Goal: Information Seeking & Learning: Learn about a topic

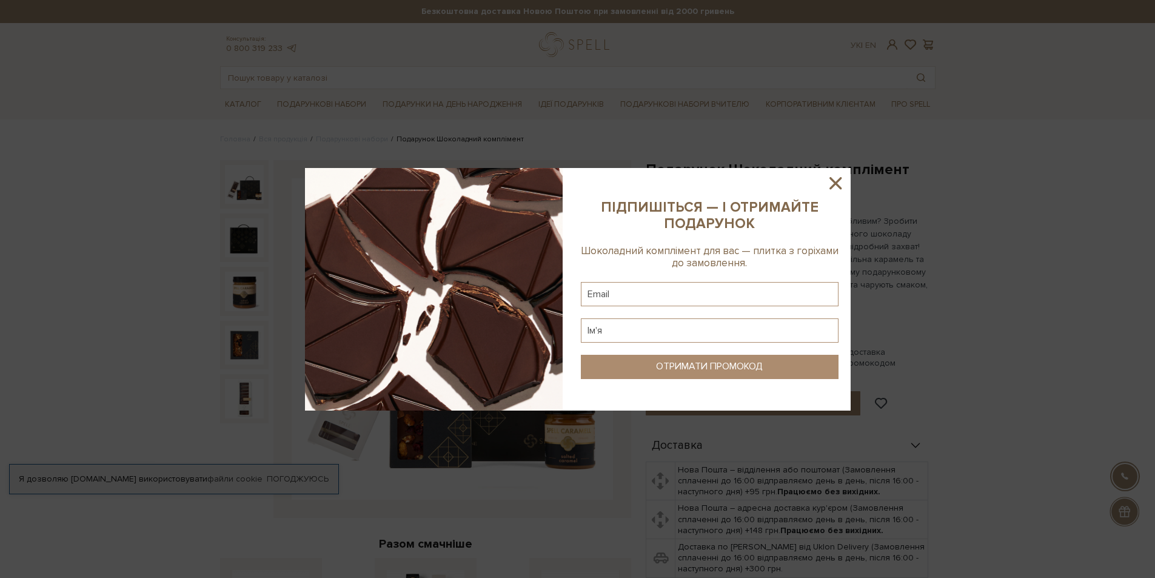
click at [832, 182] on icon at bounding box center [835, 183] width 21 height 21
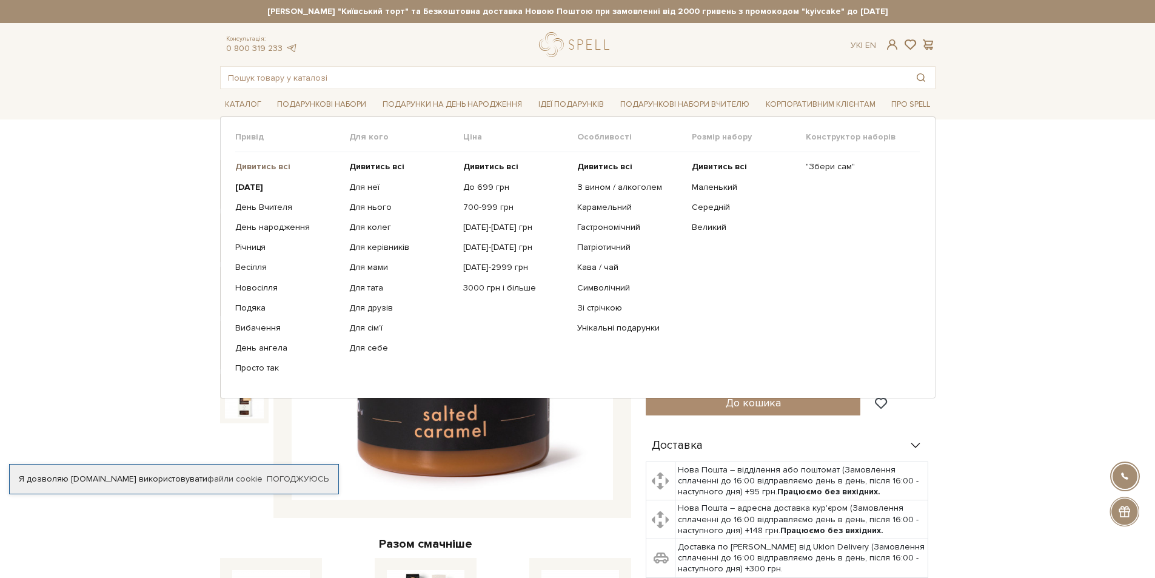
click at [256, 168] on b "Дивитись всі" at bounding box center [262, 166] width 55 height 10
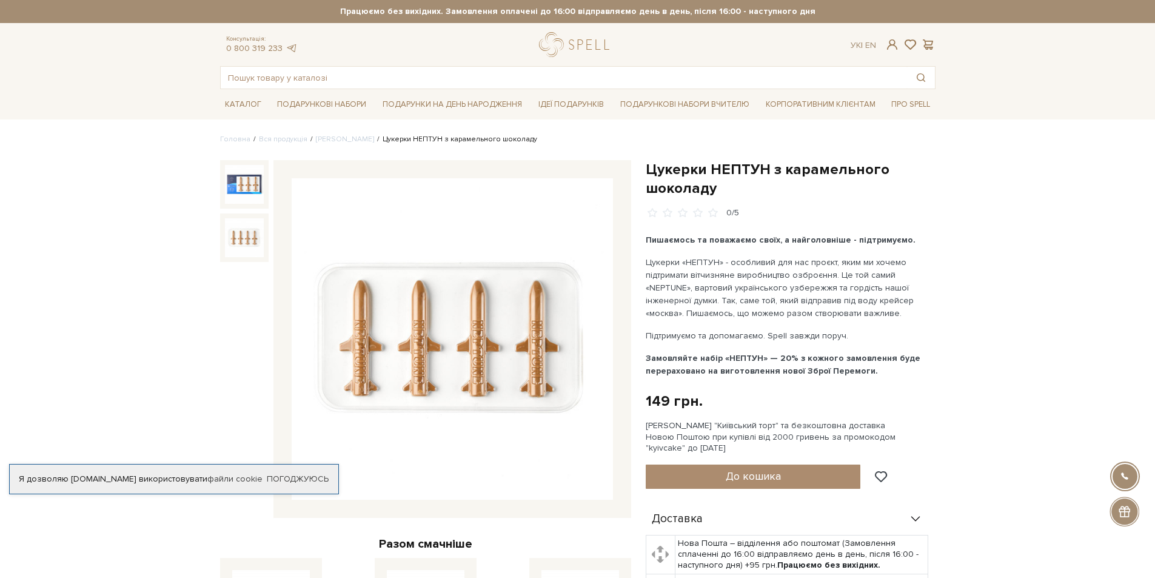
click at [249, 228] on img at bounding box center [244, 237] width 39 height 39
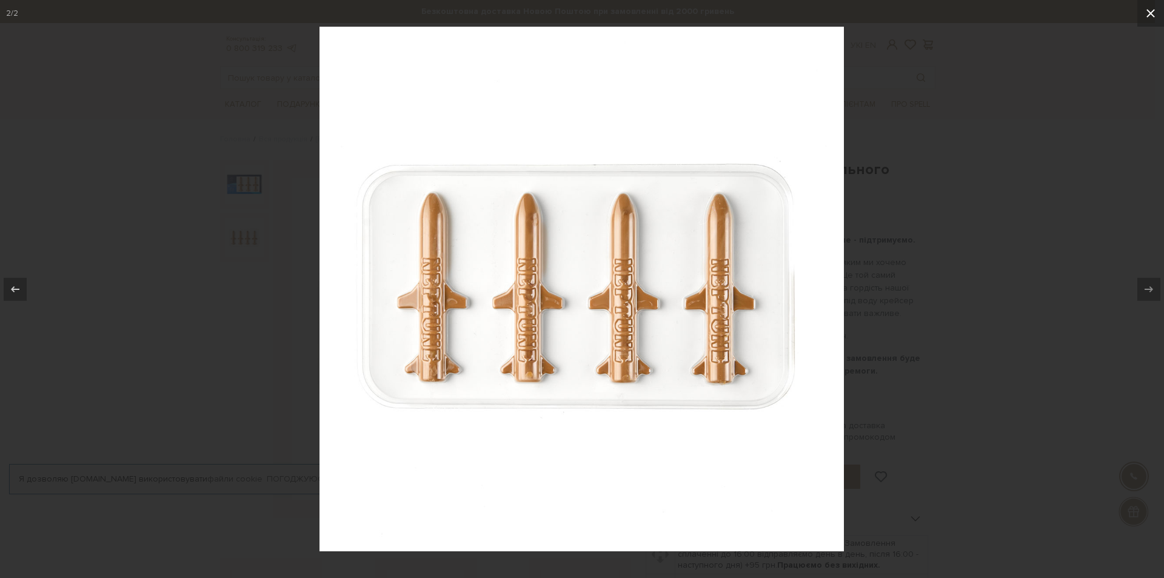
click at [1154, 7] on icon at bounding box center [1150, 13] width 15 height 15
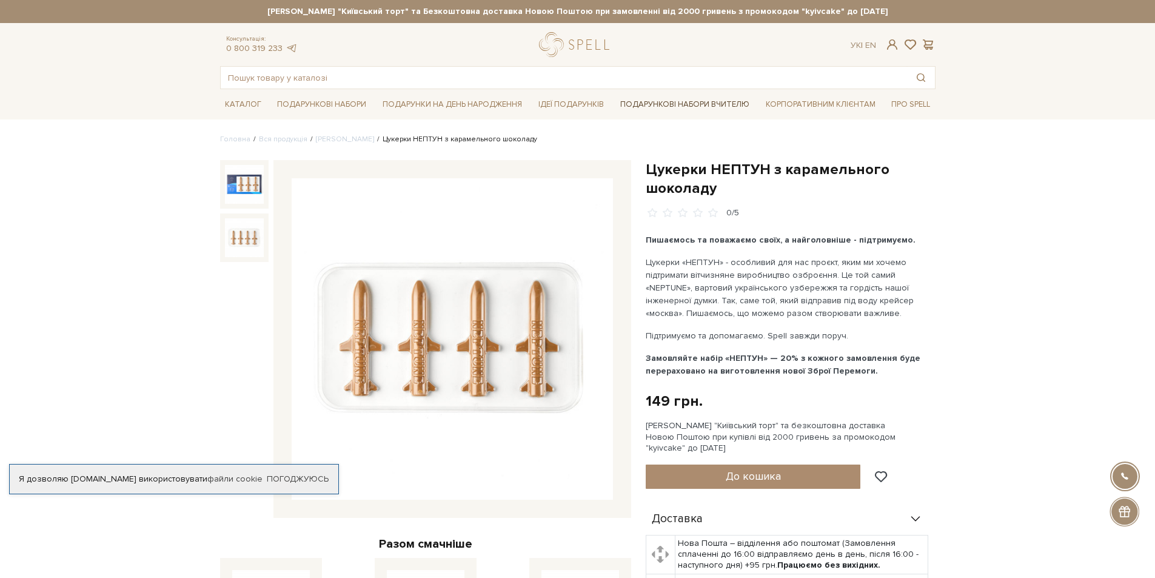
click at [661, 109] on link "Подарункові набори Вчителю" at bounding box center [684, 104] width 139 height 21
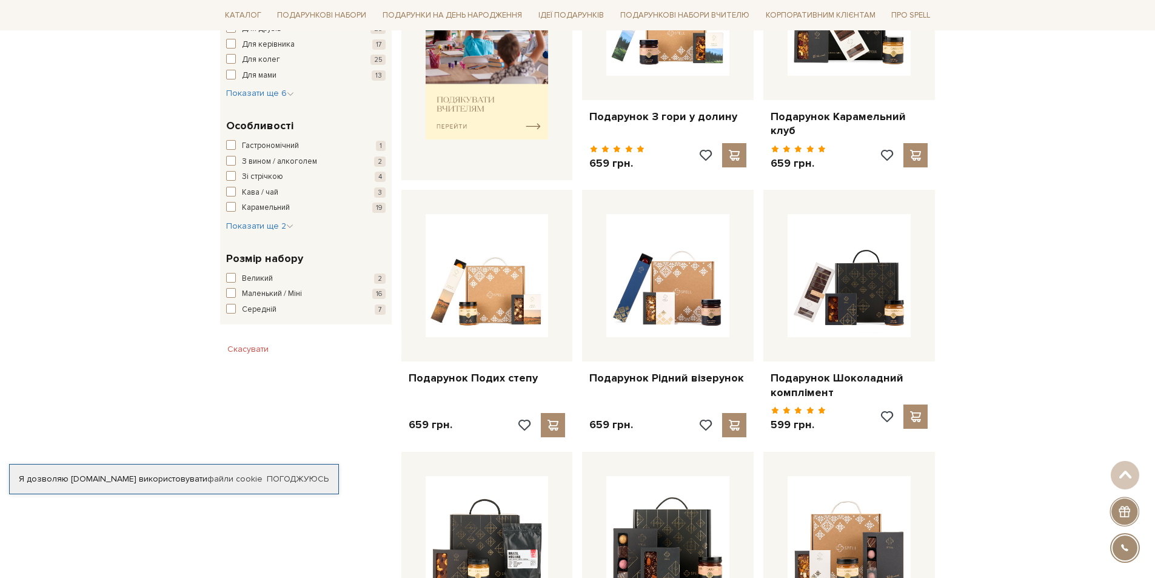
scroll to position [153, 0]
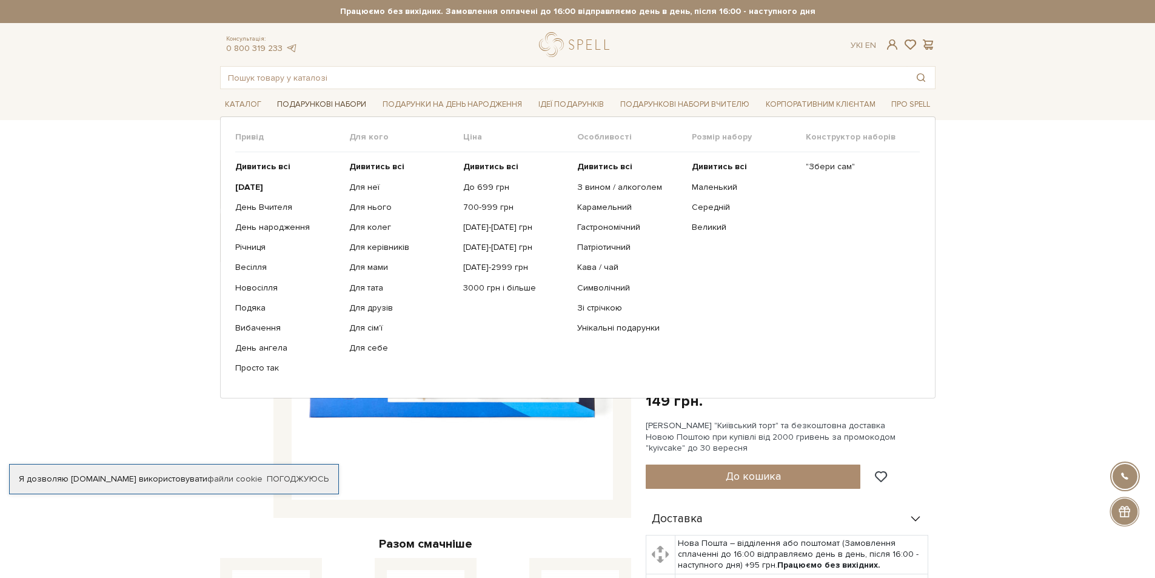
click at [339, 103] on link "Подарункові набори" at bounding box center [321, 104] width 99 height 19
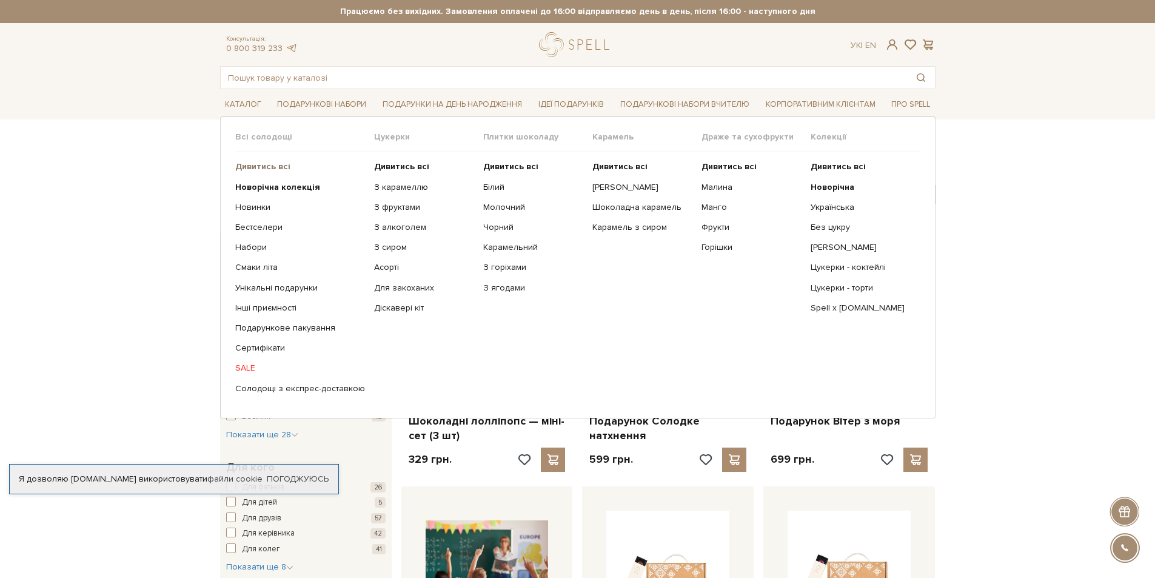
click at [258, 166] on b "Дивитись всі" at bounding box center [262, 166] width 55 height 10
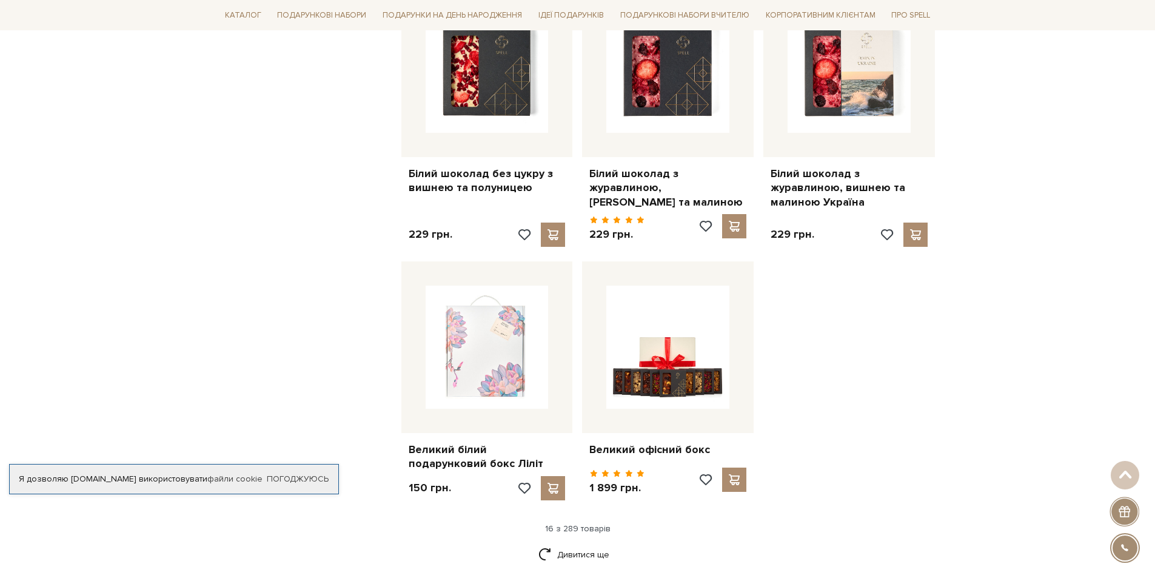
scroll to position [1374, 0]
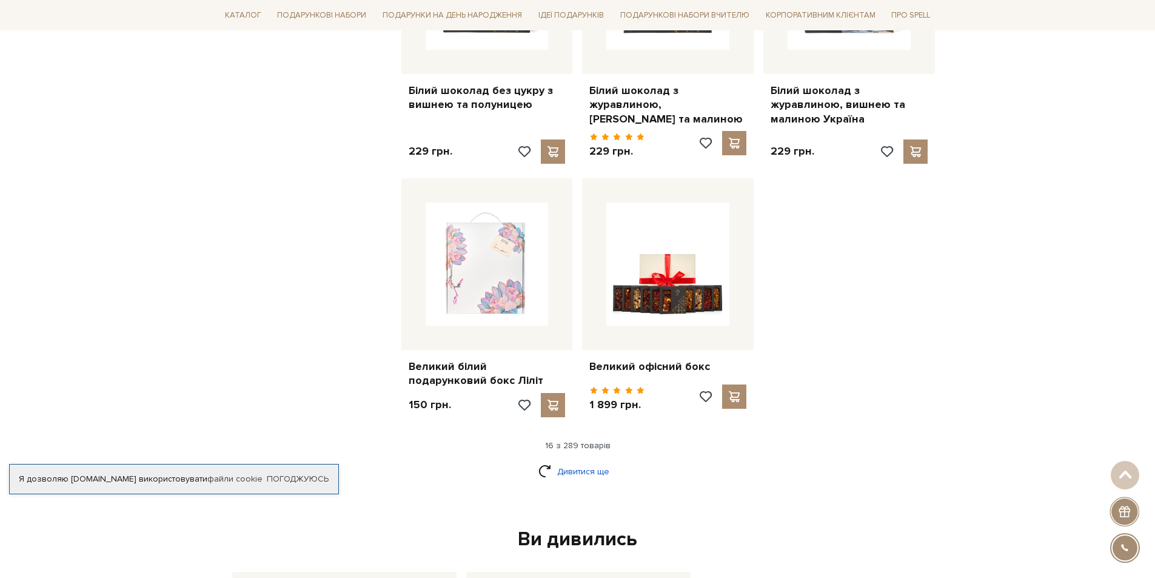
click at [570, 461] on link "Дивитися ще" at bounding box center [577, 471] width 79 height 21
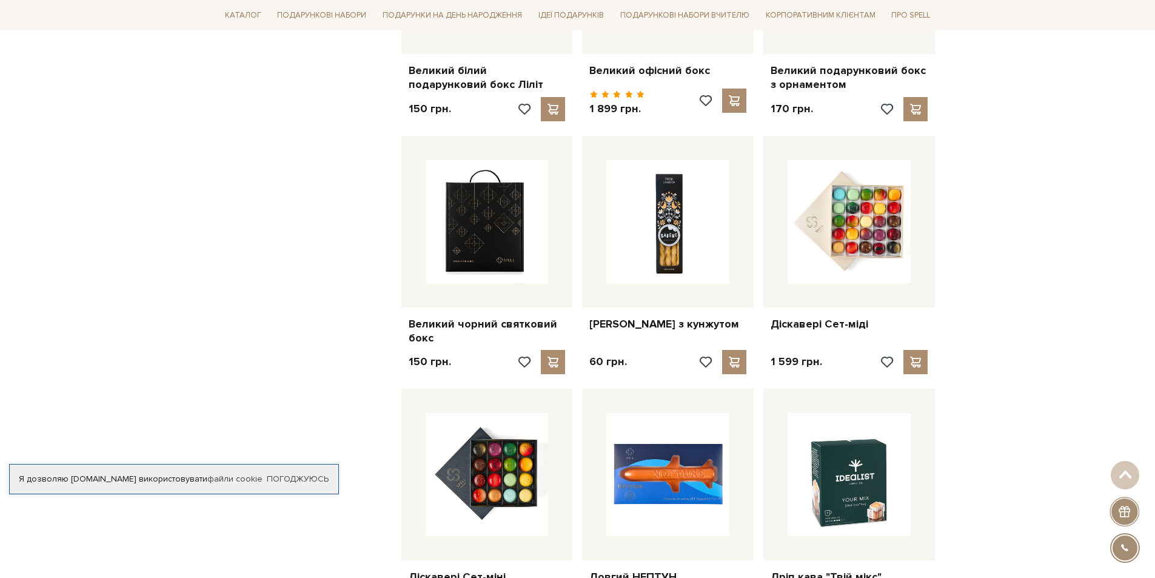
scroll to position [1697, 0]
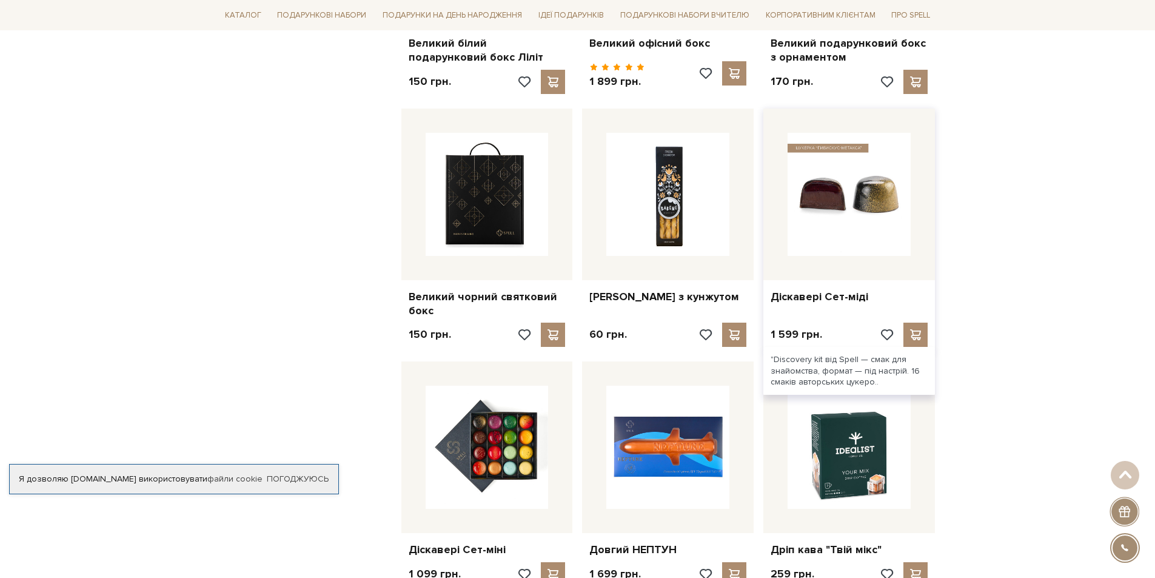
click at [909, 191] on img at bounding box center [848, 194] width 123 height 123
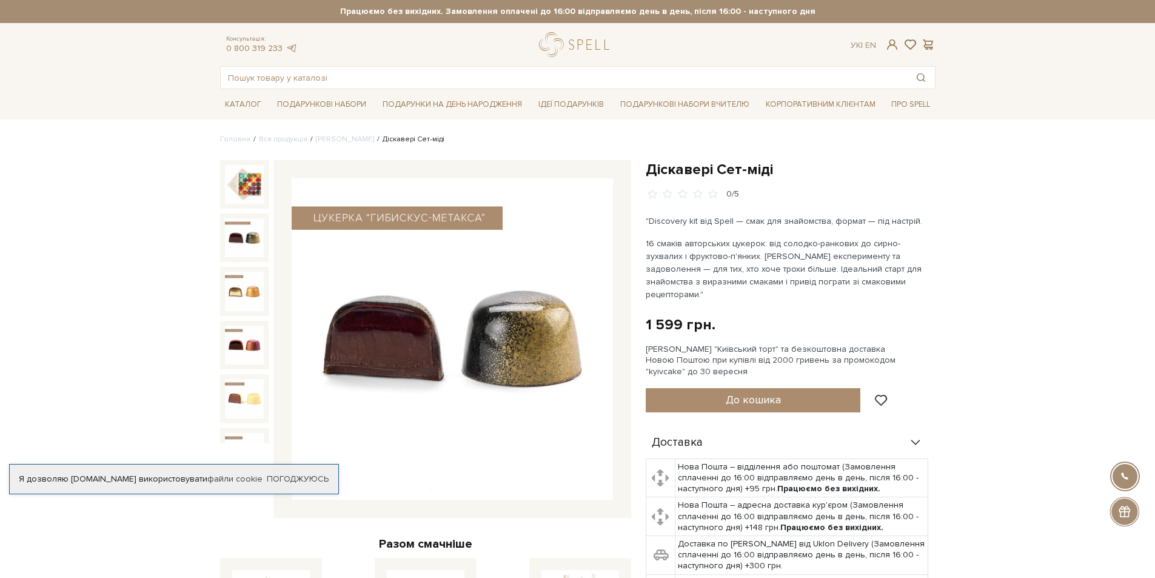
click at [231, 240] on img at bounding box center [244, 237] width 39 height 39
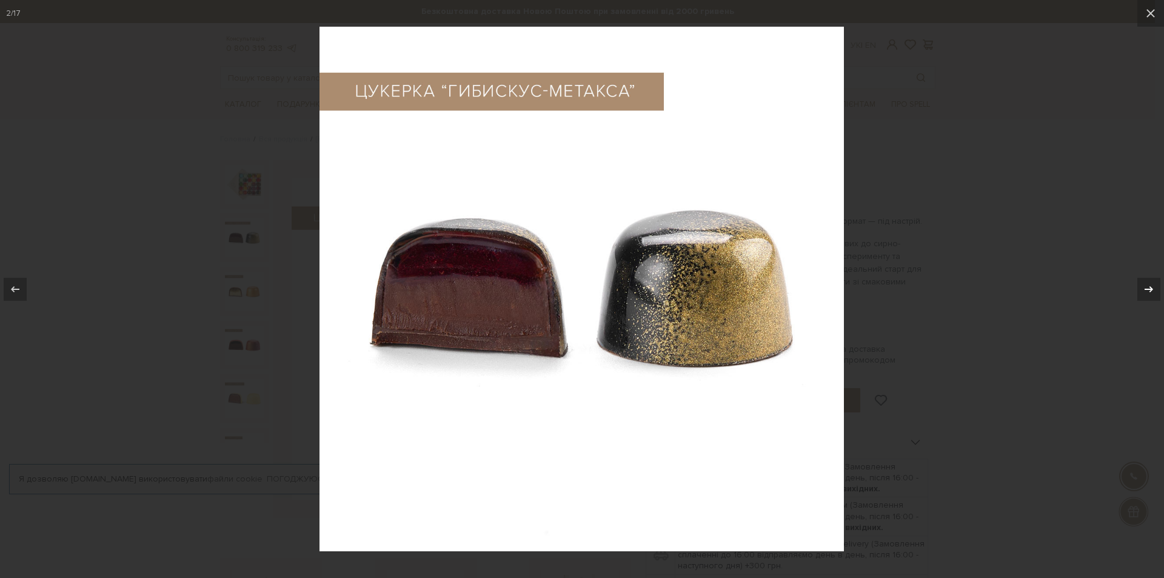
click at [1149, 291] on icon at bounding box center [1149, 289] width 8 height 6
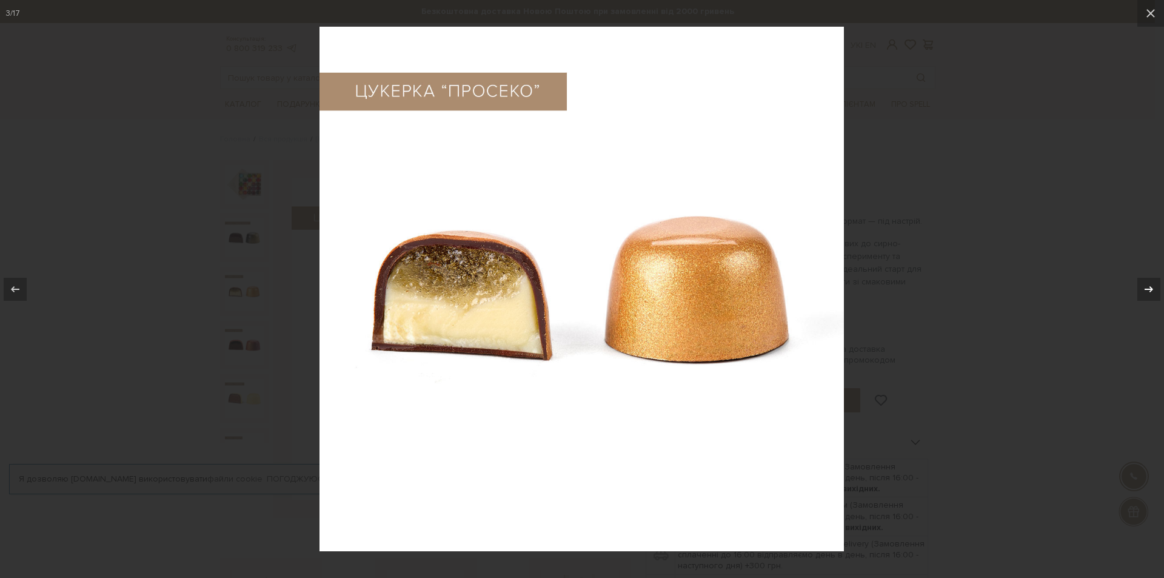
click at [1149, 291] on icon at bounding box center [1149, 289] width 8 height 6
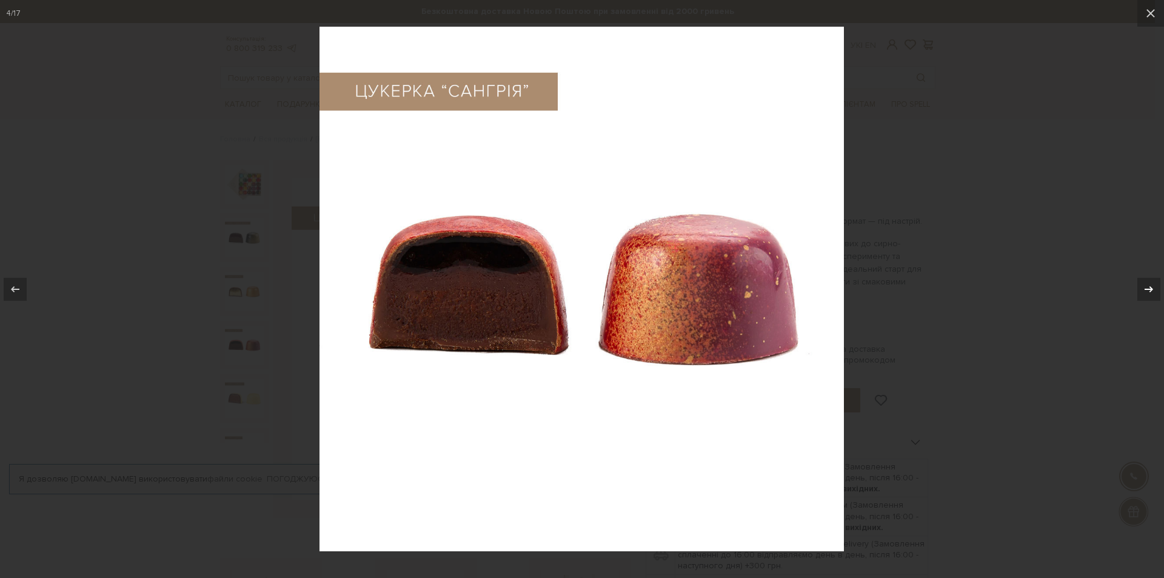
click at [1152, 290] on icon at bounding box center [1148, 289] width 15 height 15
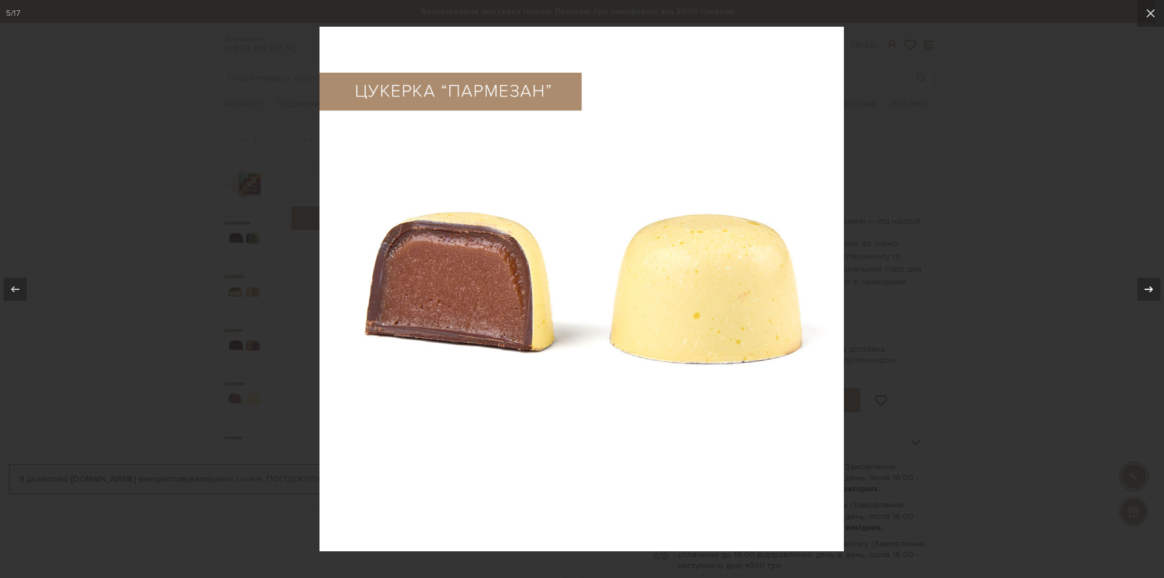
click at [1152, 292] on icon at bounding box center [1148, 289] width 15 height 15
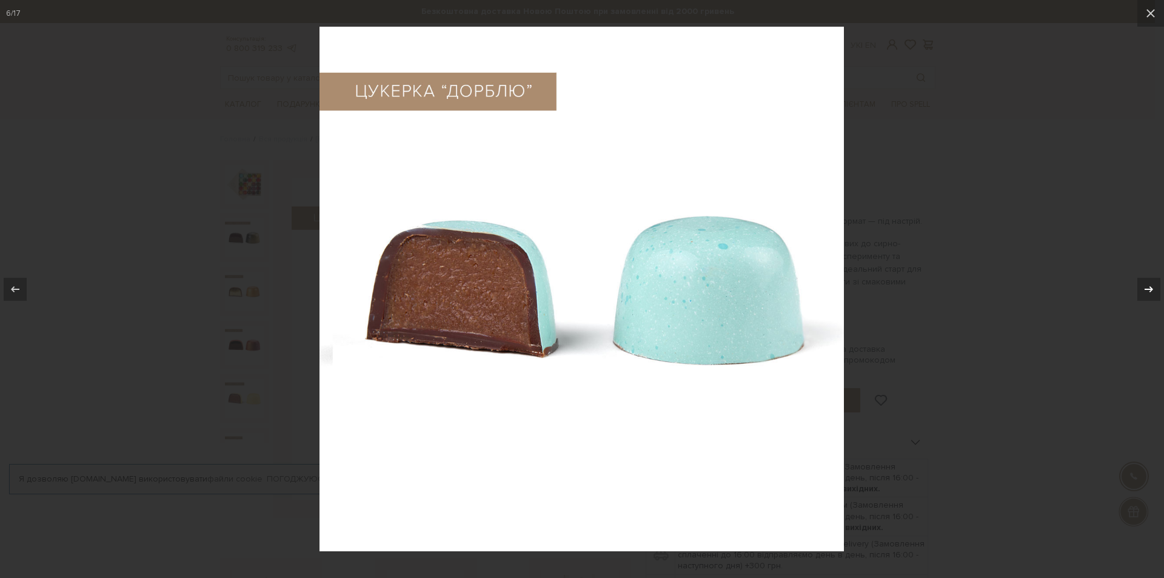
click at [1152, 292] on icon at bounding box center [1148, 289] width 15 height 15
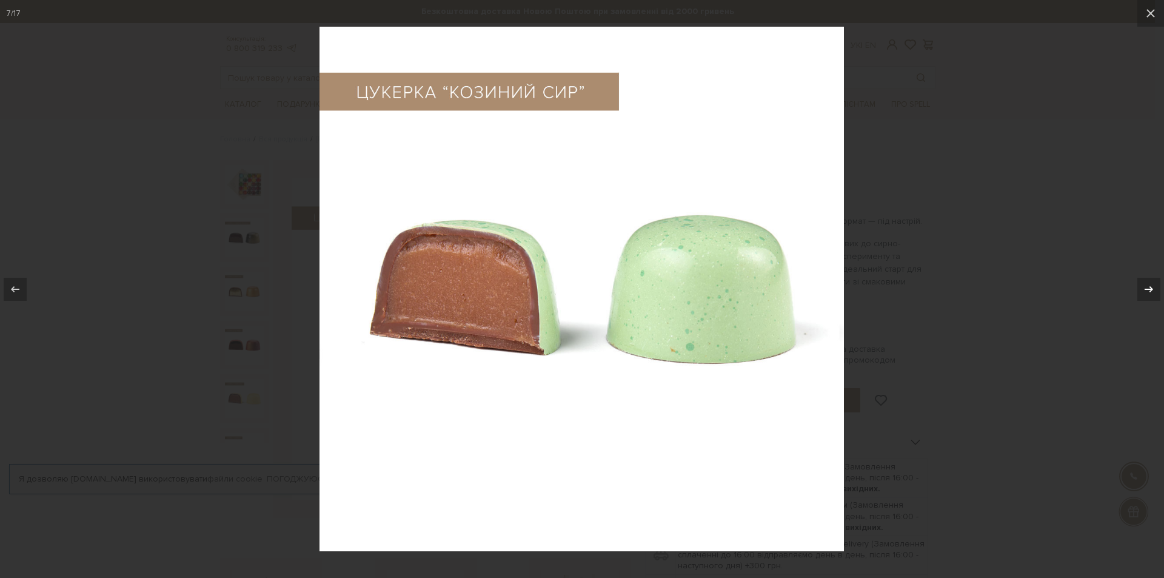
click at [1152, 292] on icon at bounding box center [1148, 289] width 15 height 15
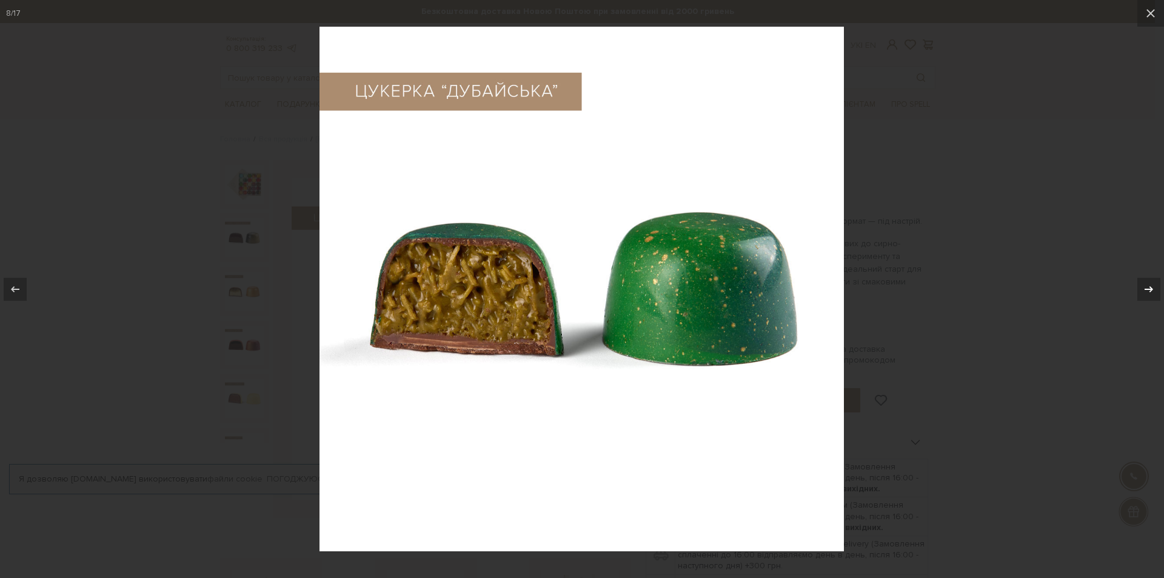
click at [1152, 292] on icon at bounding box center [1148, 289] width 15 height 15
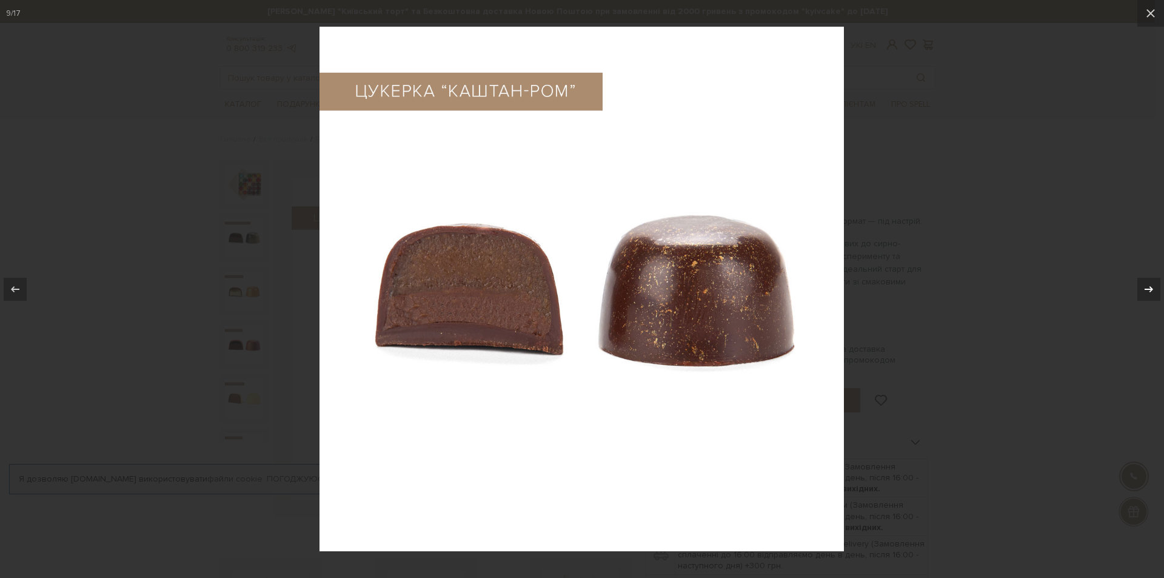
click at [1152, 292] on icon at bounding box center [1148, 289] width 15 height 15
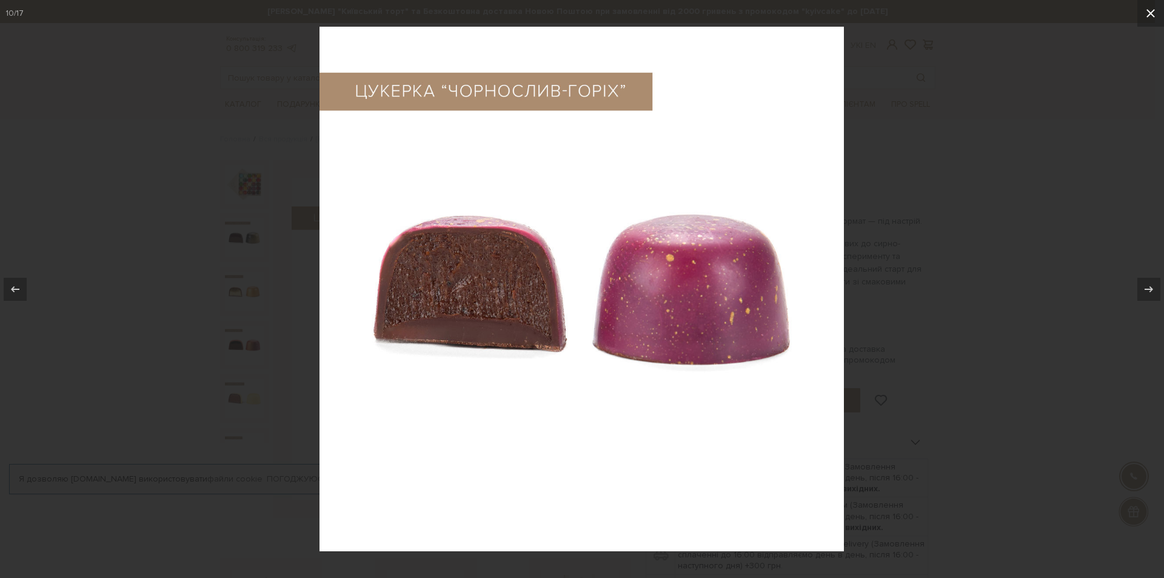
click at [1152, 4] on button at bounding box center [1150, 13] width 27 height 27
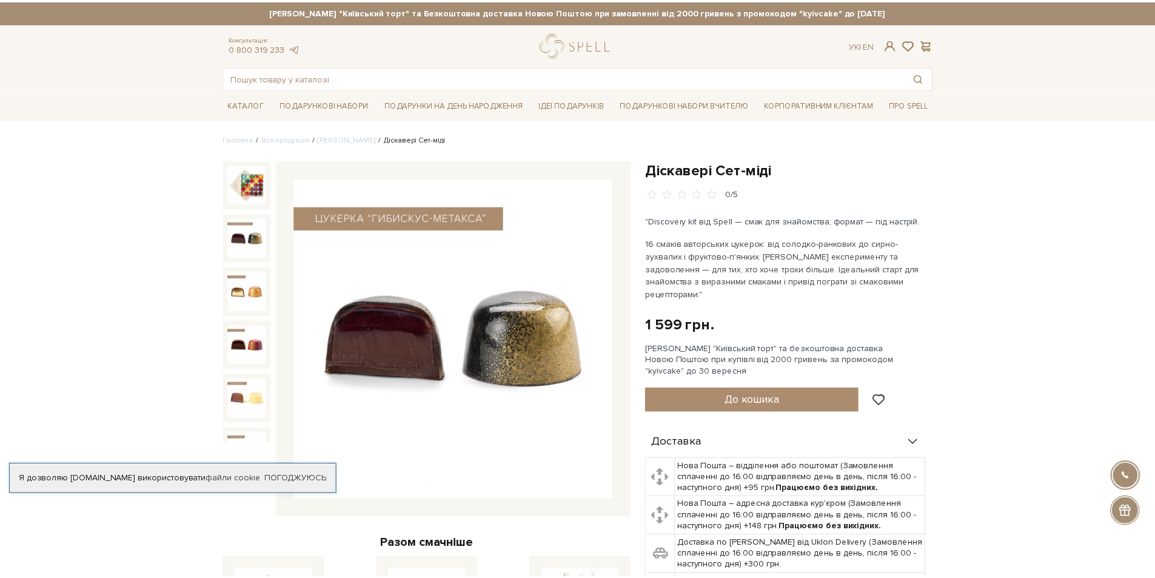
scroll to position [346, 0]
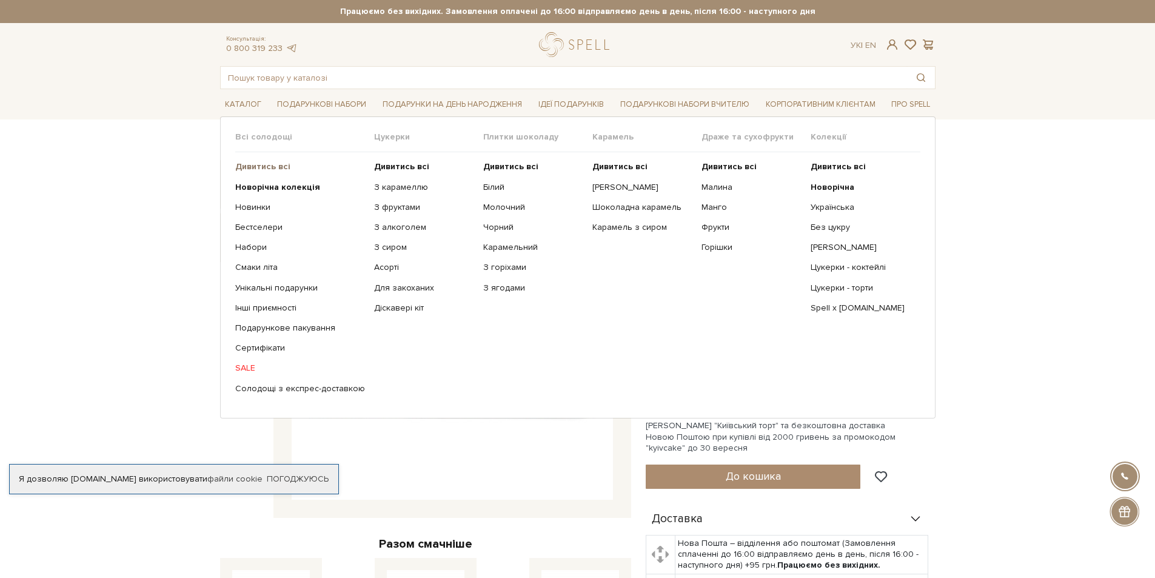
click at [259, 165] on b "Дивитись всі" at bounding box center [262, 166] width 55 height 10
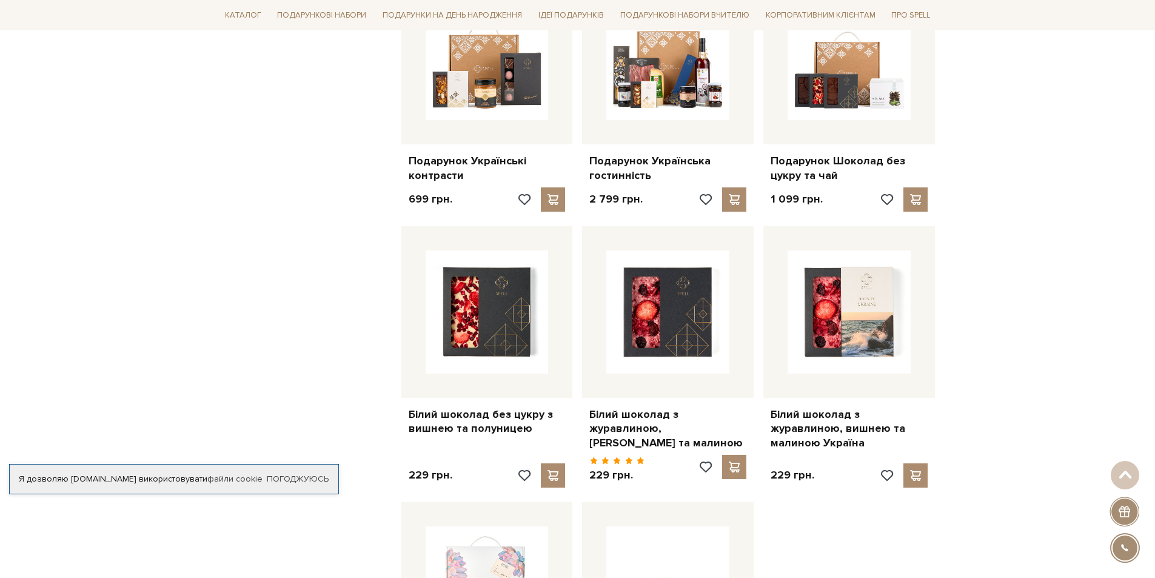
scroll to position [1374, 0]
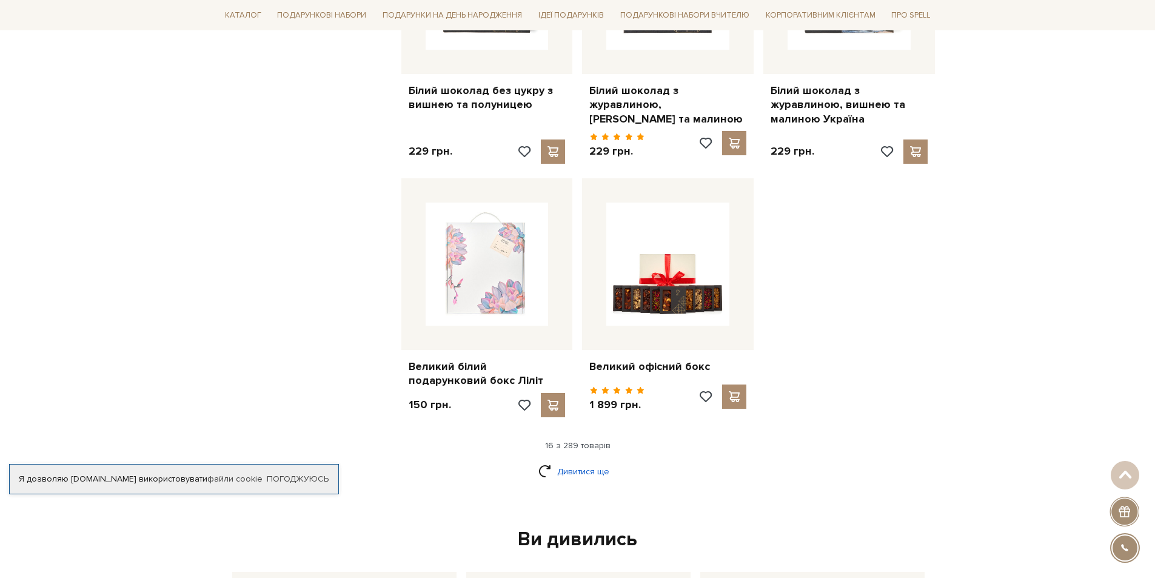
click at [598, 461] on link "Дивитися ще" at bounding box center [577, 471] width 79 height 21
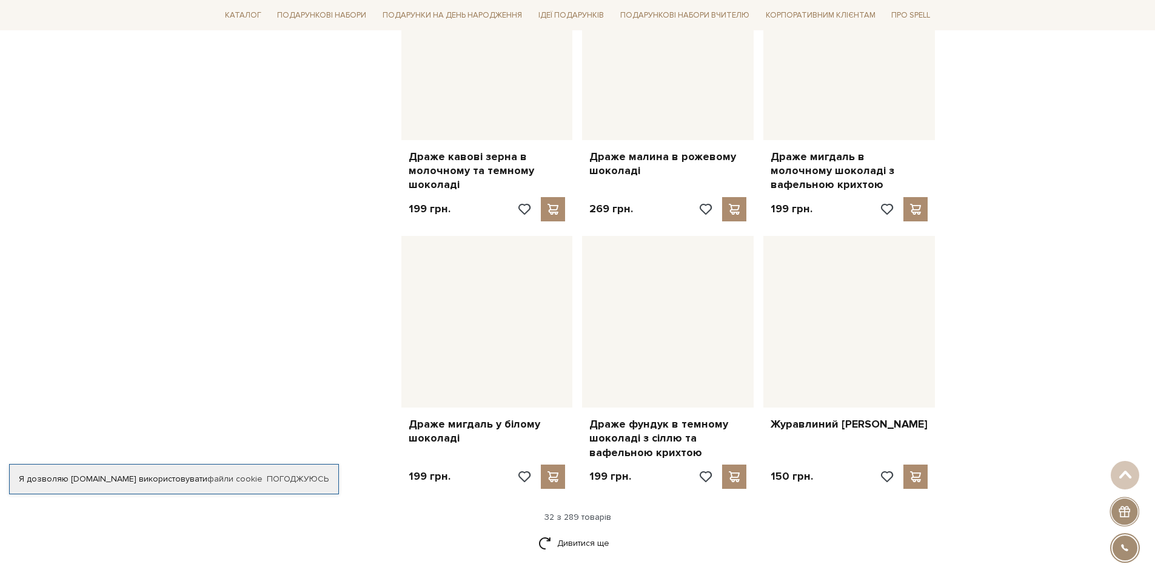
scroll to position [2587, 0]
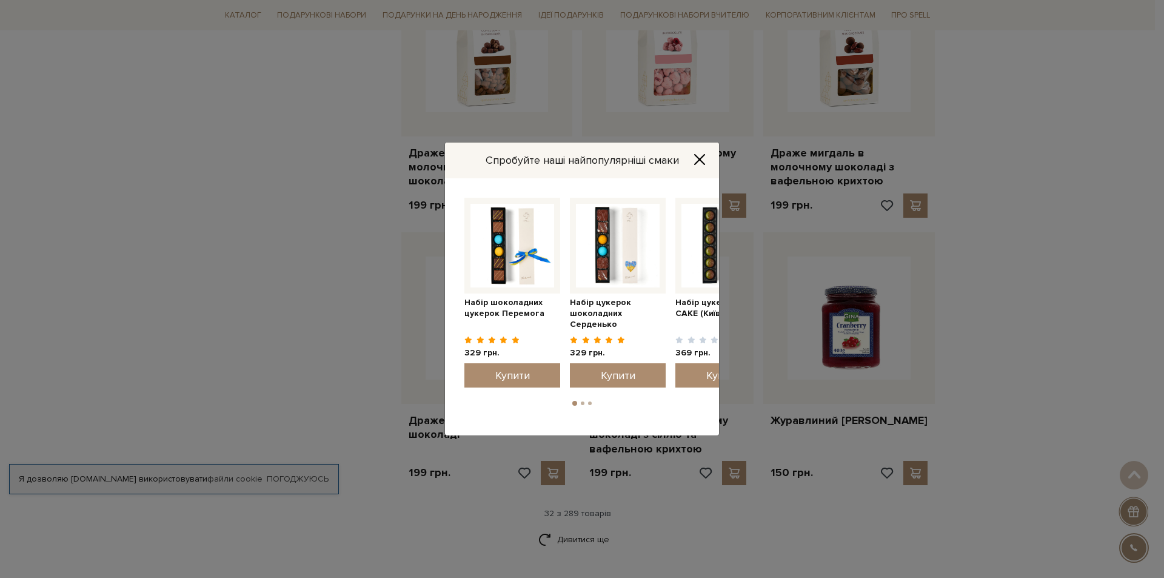
click at [710, 164] on div "Спробуйте наші найпопулярніші смаки" at bounding box center [582, 160] width 274 height 36
click at [703, 162] on icon "Close" at bounding box center [700, 160] width 10 height 10
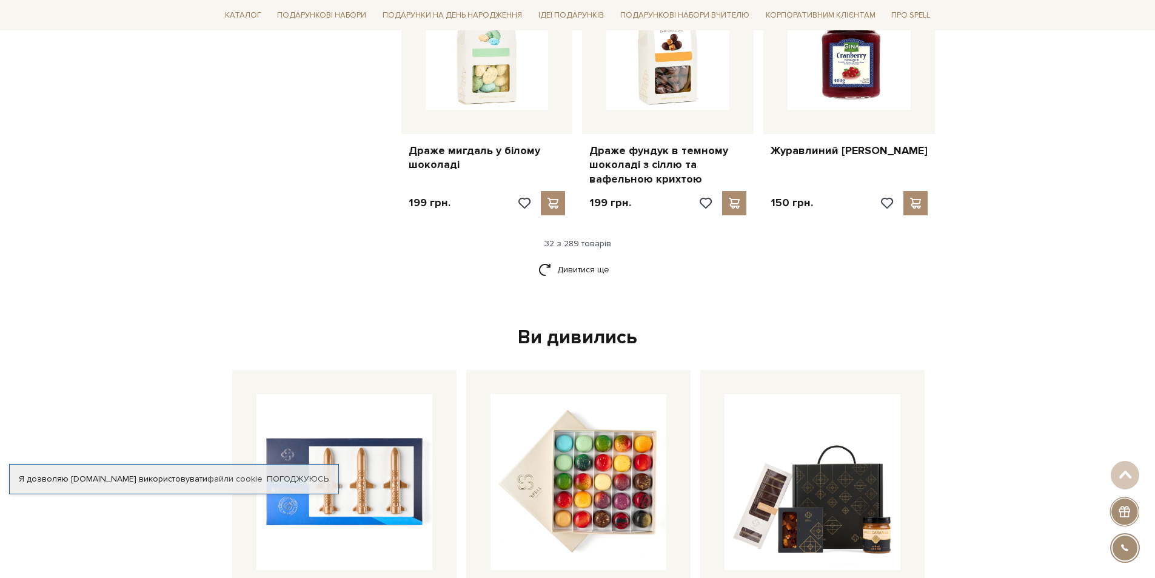
scroll to position [2910, 0]
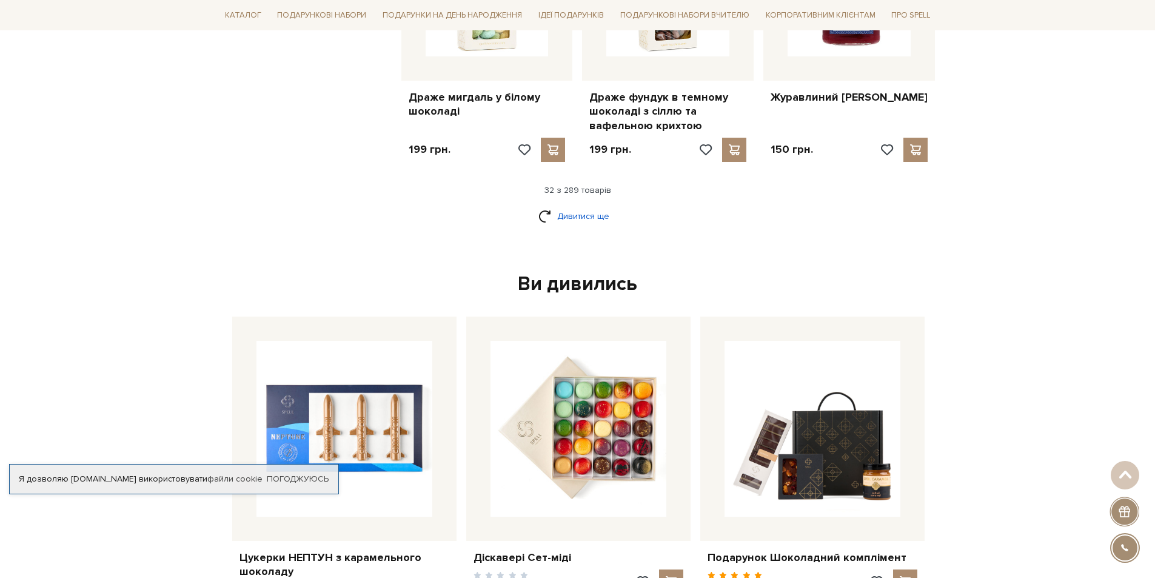
click at [564, 206] on link "Дивитися ще" at bounding box center [577, 216] width 79 height 21
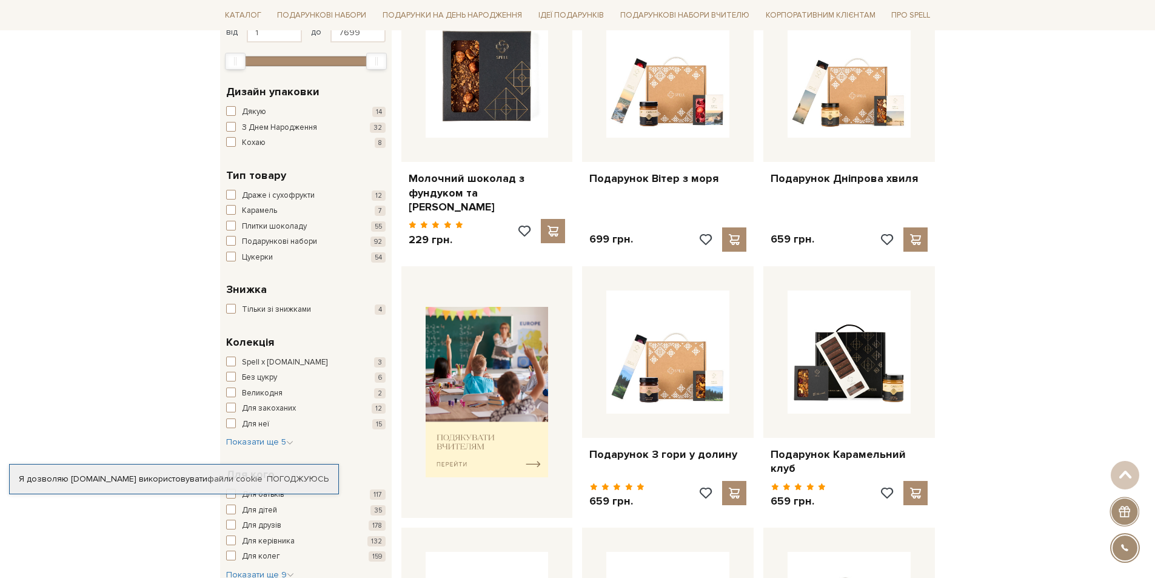
scroll to position [0, 0]
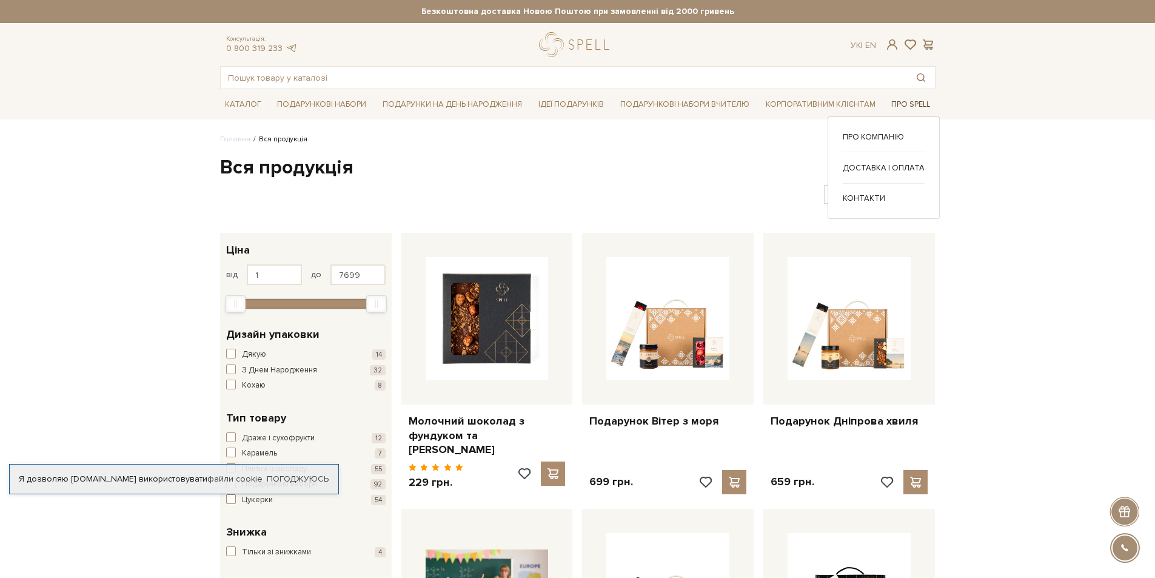
click at [907, 101] on link "Про Spell" at bounding box center [910, 104] width 48 height 19
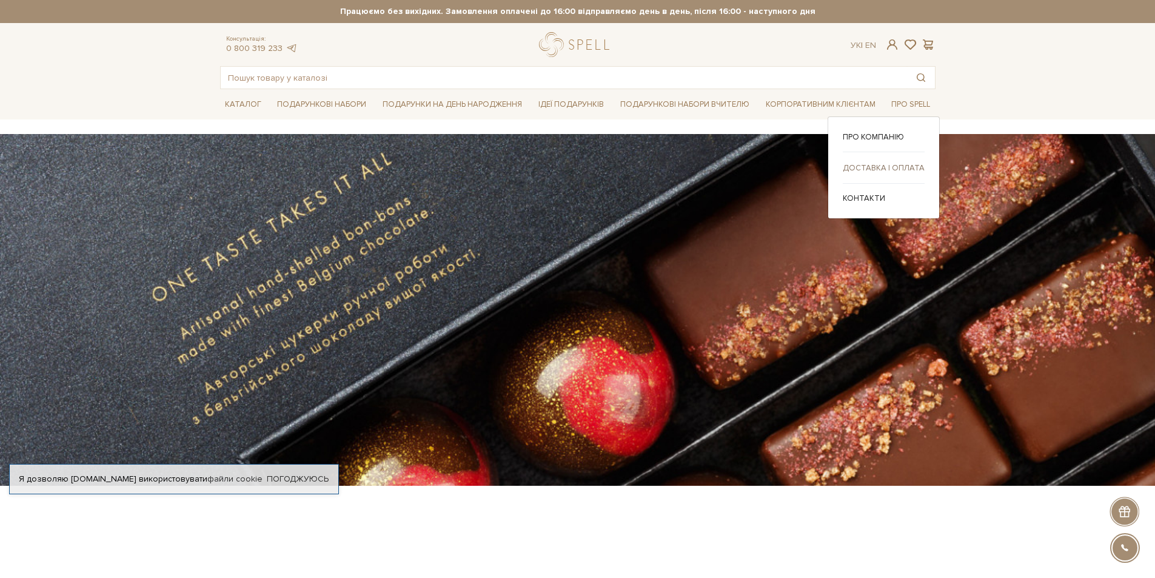
click at [891, 165] on link "Доставка і оплата" at bounding box center [884, 167] width 82 height 11
